Goal: Task Accomplishment & Management: Use online tool/utility

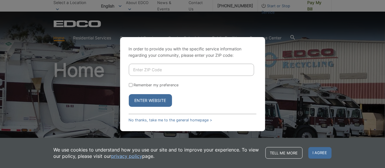
click at [152, 101] on button "Enter Website" at bounding box center [150, 100] width 43 height 13
click at [161, 119] on link "No thanks, take me to the general homepage >" at bounding box center [170, 120] width 83 height 4
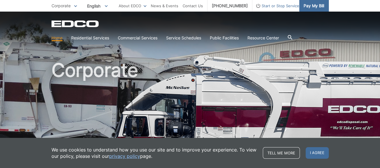
click at [309, 5] on span "Pay My Bill" at bounding box center [314, 6] width 21 height 6
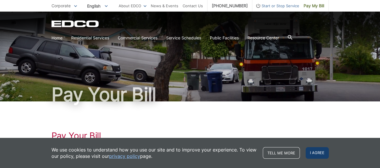
click at [321, 158] on span "I agree" at bounding box center [317, 153] width 23 height 12
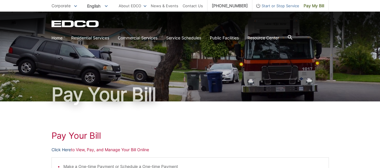
click at [58, 149] on link "Click Here" at bounding box center [61, 150] width 19 height 6
